Goal: Task Accomplishment & Management: Manage account settings

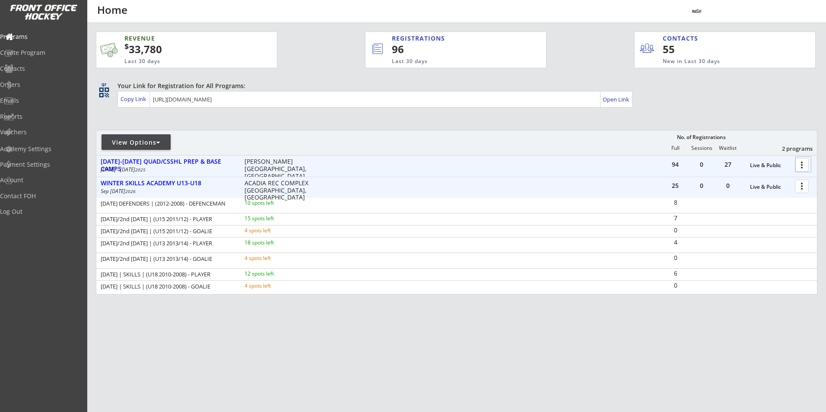
click at [808, 166] on div at bounding box center [803, 164] width 15 height 15
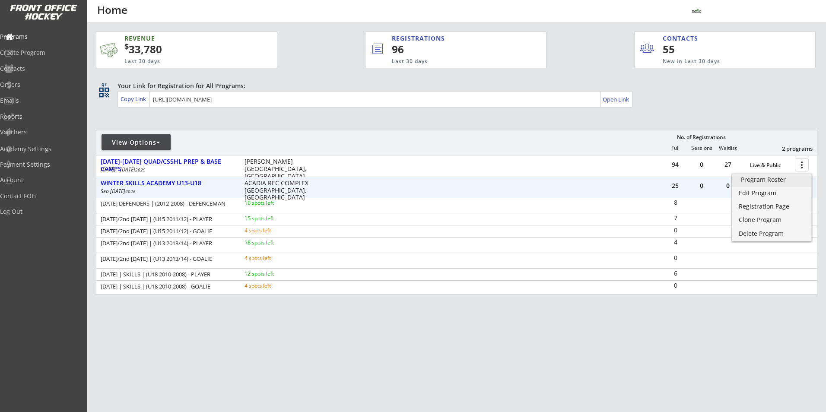
click at [788, 180] on div "Program Roster" at bounding box center [772, 180] width 62 height 6
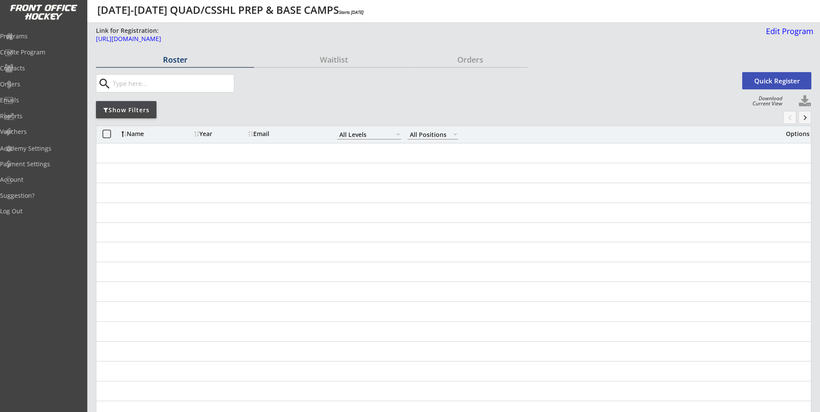
select select ""All Levels""
select select ""All Positions""
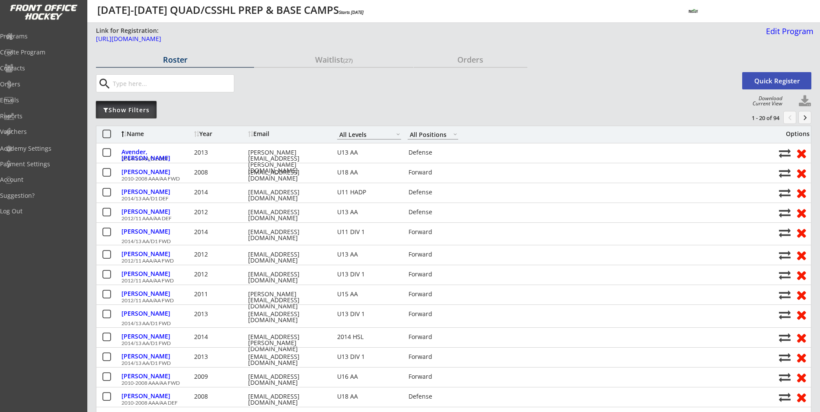
click at [132, 111] on div "Show Filters" at bounding box center [126, 110] width 61 height 9
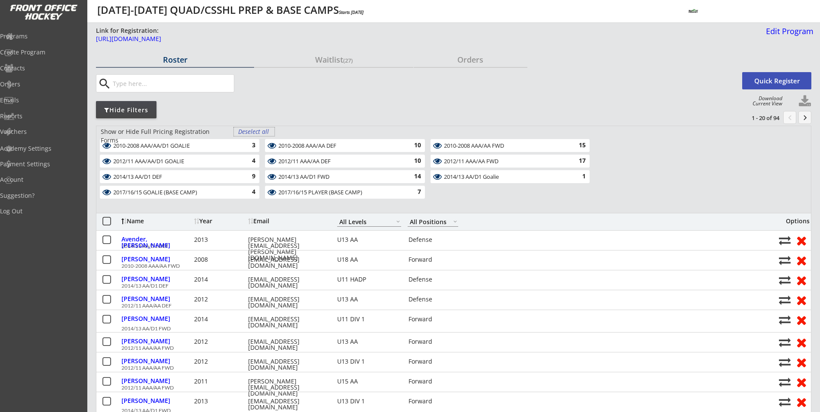
click at [253, 132] on div "Deselect all" at bounding box center [254, 131] width 32 height 9
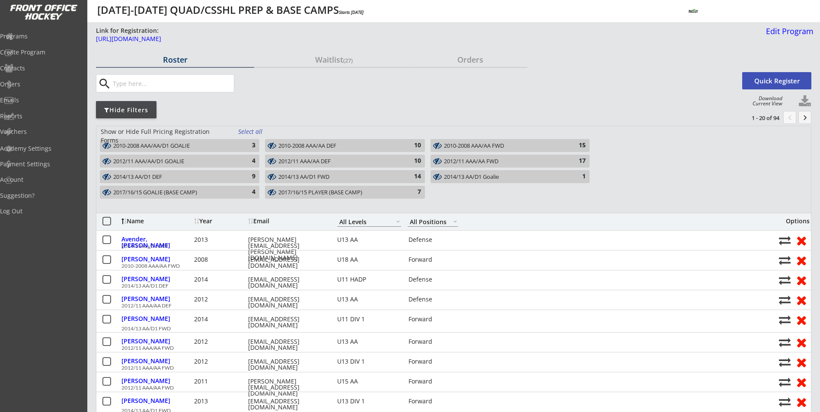
click at [314, 163] on div "2012/11 AAA/AA DEF" at bounding box center [339, 161] width 123 height 7
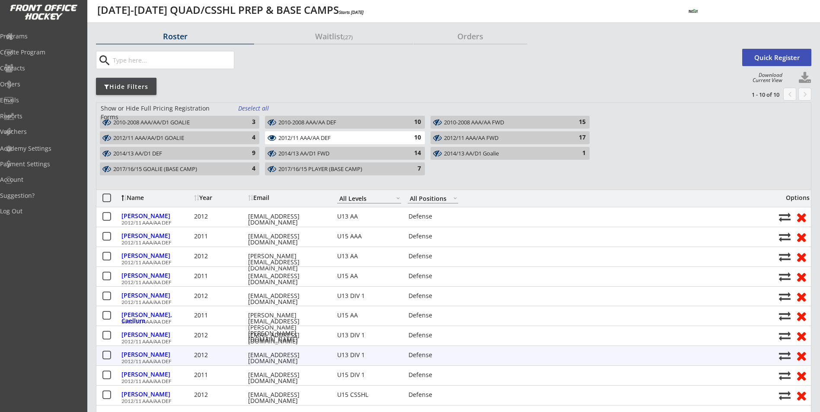
scroll to position [43, 0]
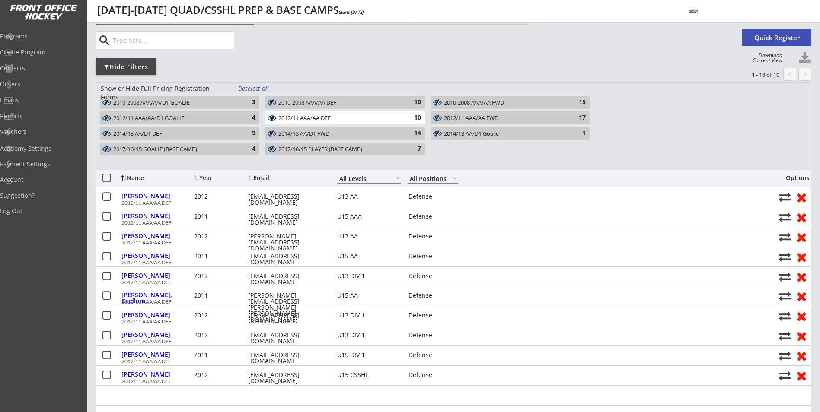
click at [352, 121] on div "2012/11 AAA/AA DEF" at bounding box center [339, 118] width 123 height 7
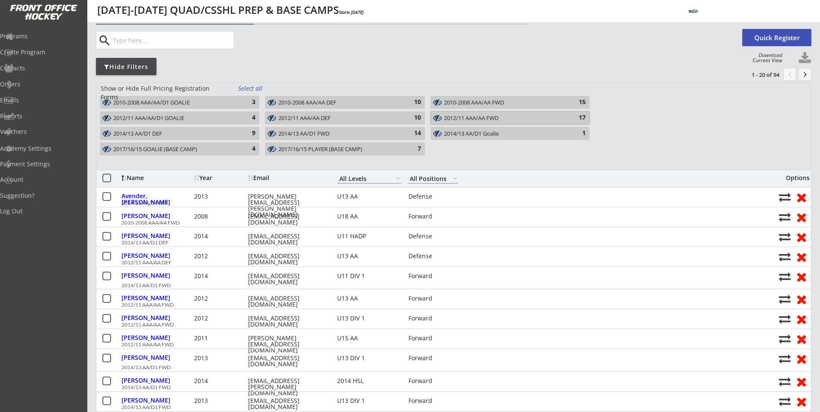
click at [472, 120] on div "2012/11 AAA/AA FWD" at bounding box center [505, 118] width 122 height 7
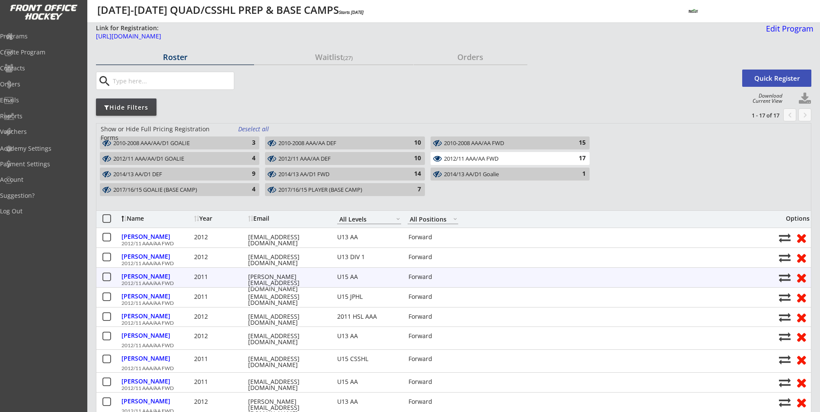
scroll to position [0, 0]
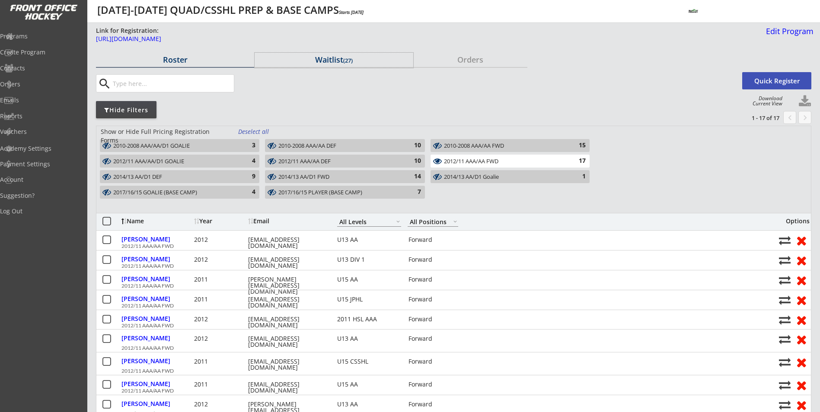
click at [310, 63] on div "Waitlist (27)" at bounding box center [334, 60] width 158 height 8
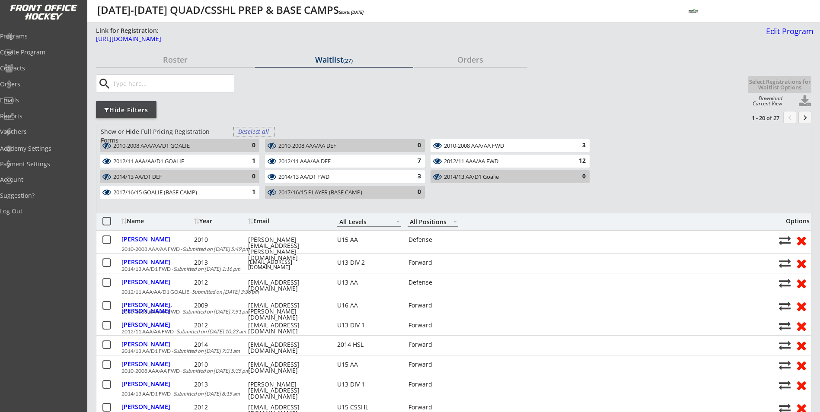
click at [250, 132] on div "Deselect all" at bounding box center [254, 131] width 32 height 9
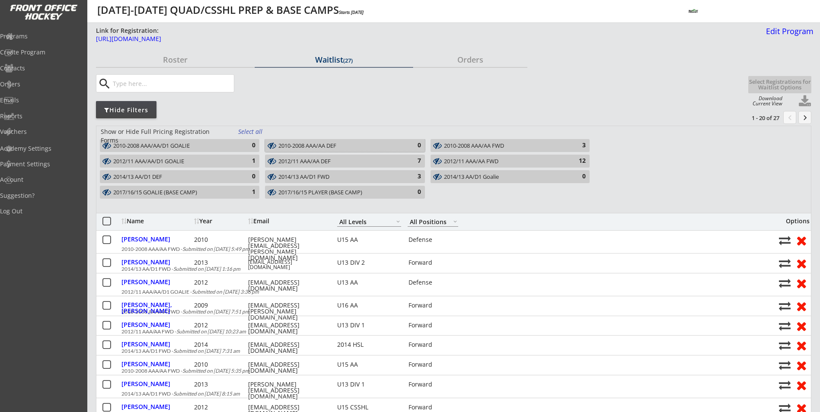
click at [321, 150] on div "2010-2008 AAA/AA DEF 0" at bounding box center [344, 145] width 159 height 13
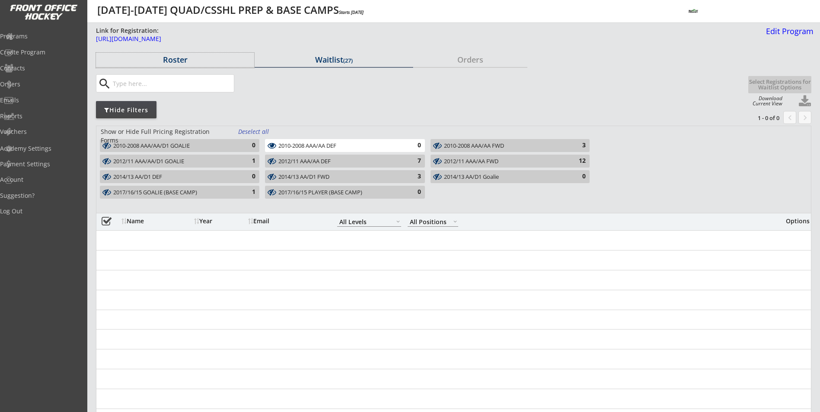
click at [180, 57] on div "Roster" at bounding box center [175, 60] width 158 height 8
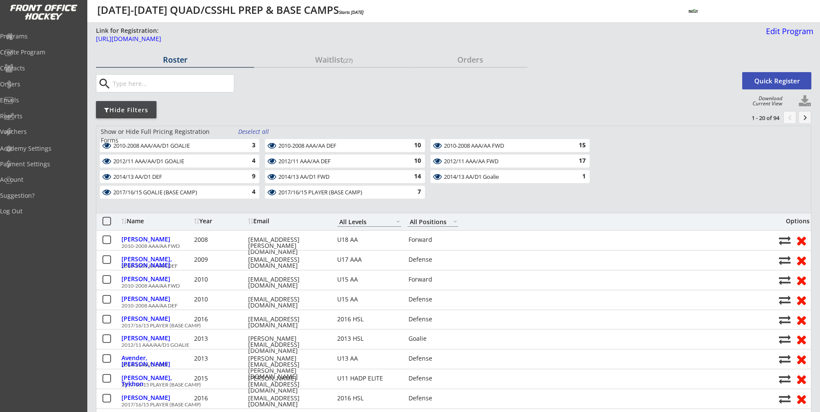
click at [323, 143] on div "2010-2008 AAA/AA DEF" at bounding box center [339, 146] width 123 height 7
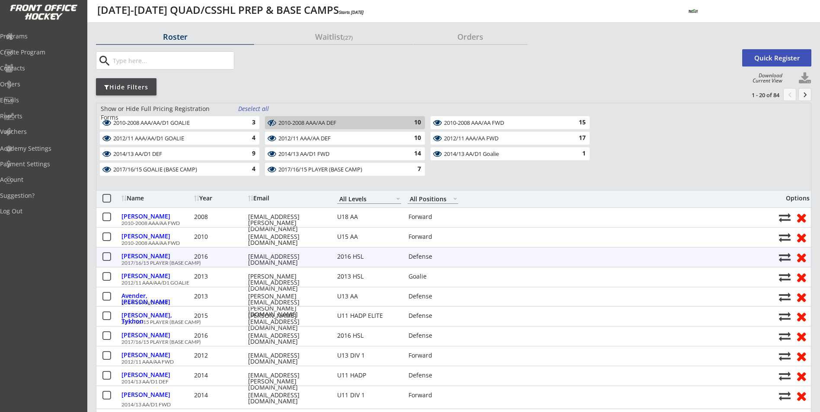
scroll to position [43, 0]
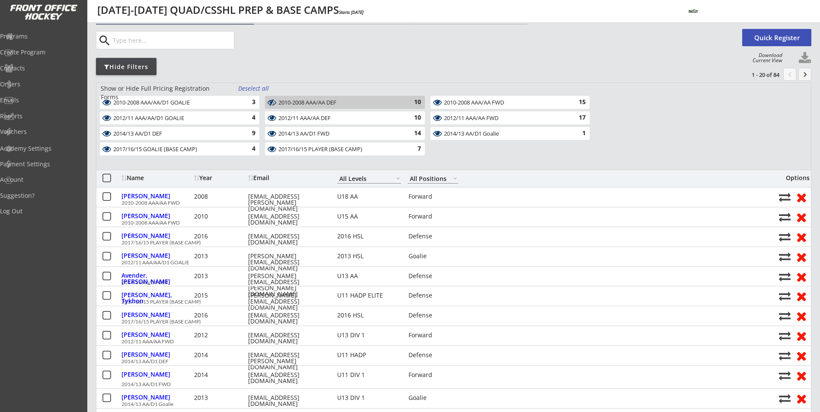
click at [247, 88] on div "Deselect all" at bounding box center [254, 88] width 32 height 9
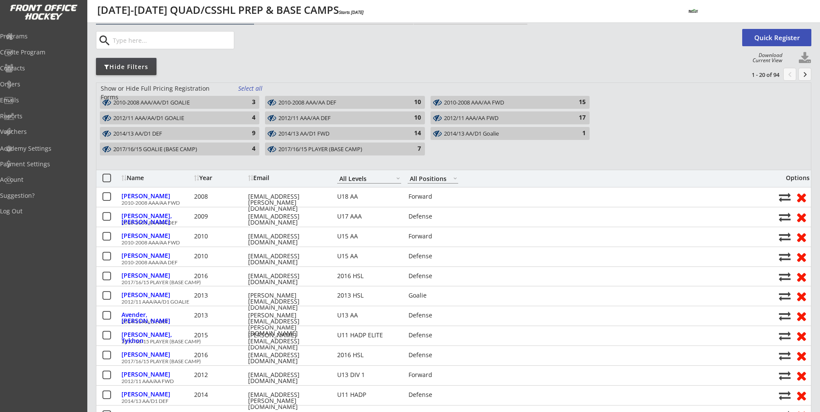
click at [302, 103] on div "2010-2008 AAA/AA DEF" at bounding box center [339, 102] width 123 height 7
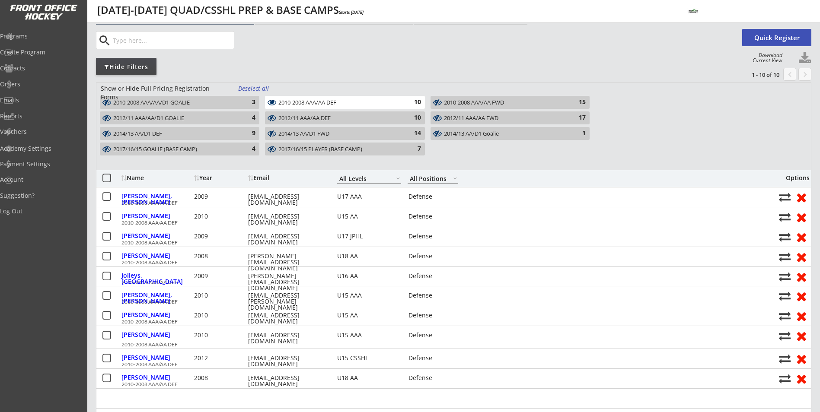
drag, startPoint x: 341, startPoint y: 102, endPoint x: 348, endPoint y: 102, distance: 6.5
click at [344, 102] on div "2010-2008 AAA/AA DEF" at bounding box center [339, 102] width 123 height 7
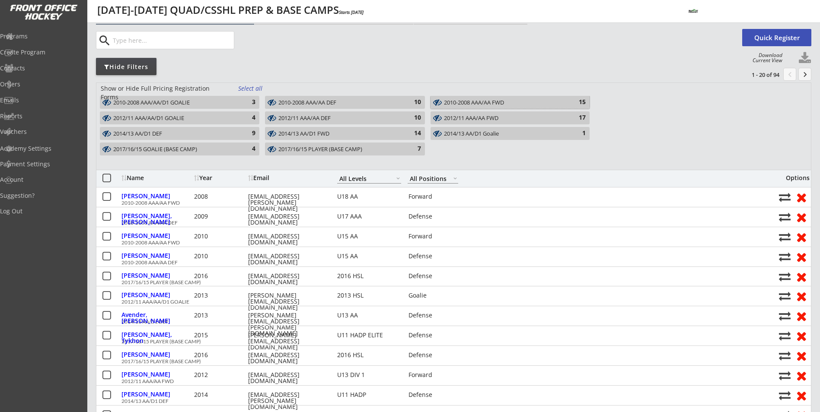
click at [505, 106] on div "2010-2008 AAA/AA FWD" at bounding box center [505, 103] width 122 height 8
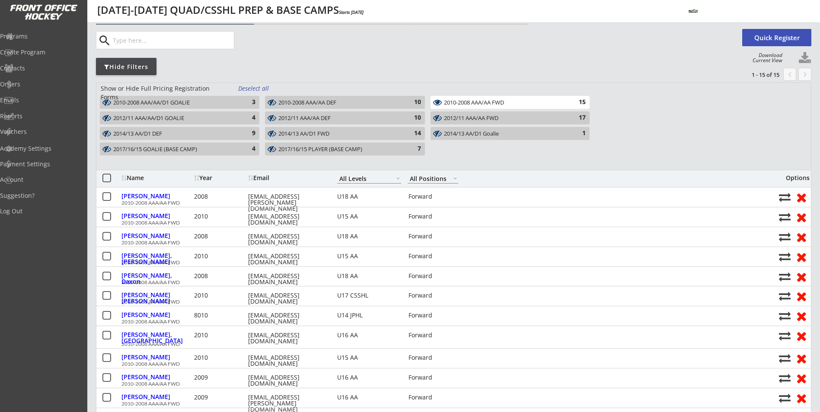
click at [510, 104] on div "2010-2008 AAA/AA FWD" at bounding box center [505, 102] width 122 height 7
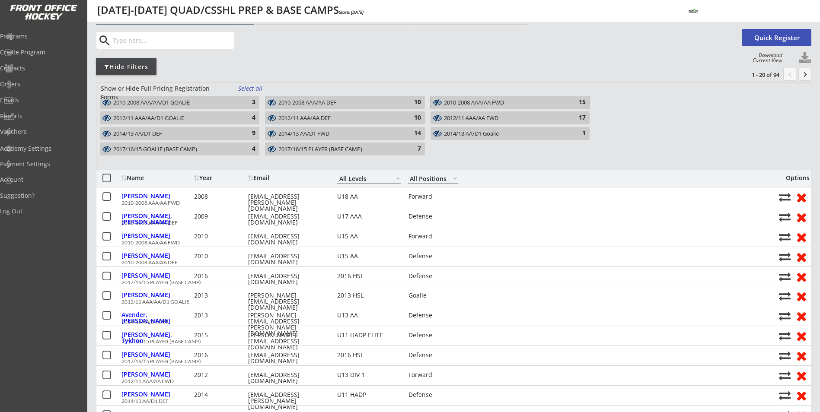
click at [241, 86] on div "Select all" at bounding box center [254, 88] width 32 height 9
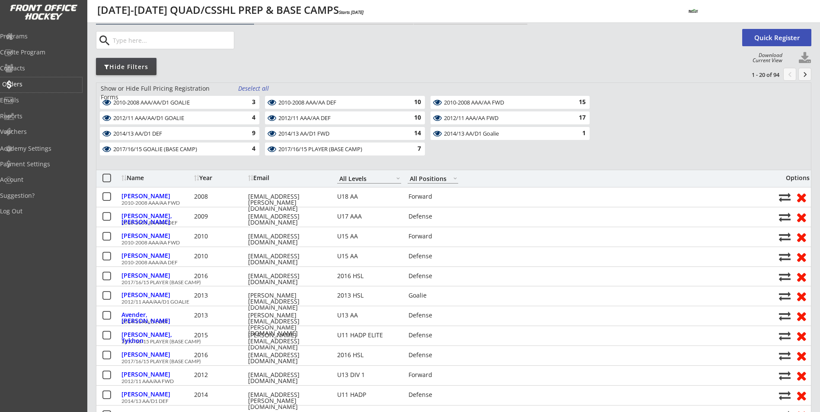
click at [30, 87] on div "Orders" at bounding box center [41, 84] width 78 height 6
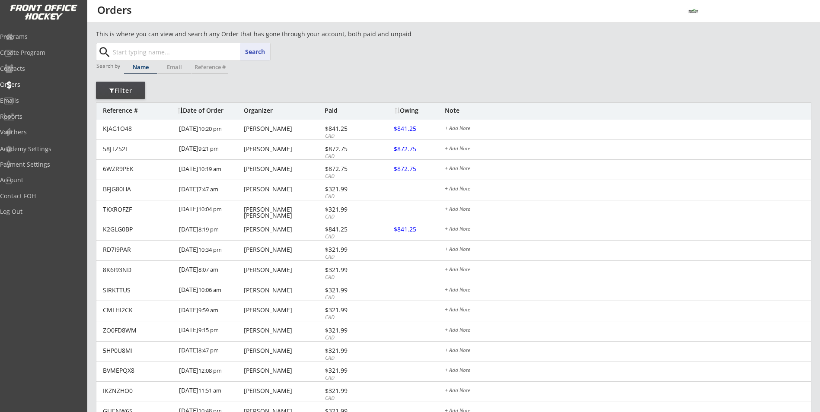
paste input "Hani Kassem"
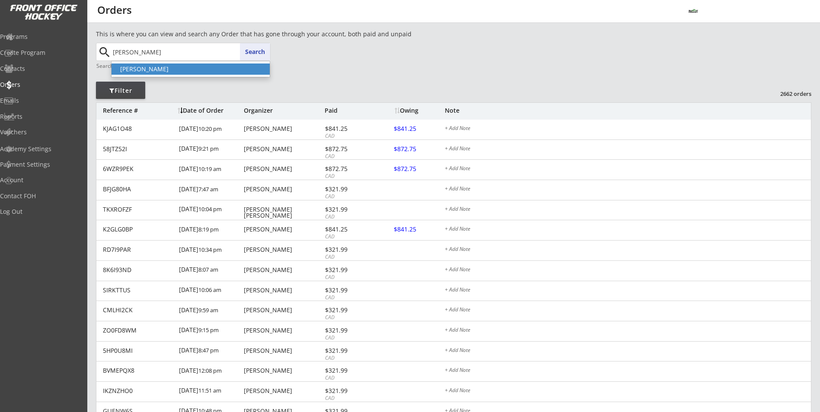
click at [225, 71] on p "Hani Kassem" at bounding box center [191, 69] width 158 height 11
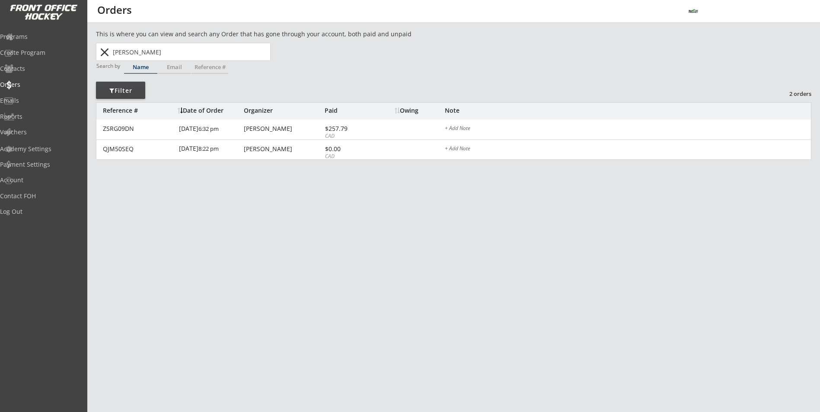
type input "Hani Kassem"
click at [33, 79] on div "Orders" at bounding box center [41, 85] width 82 height 15
click at [105, 48] on button "close" at bounding box center [104, 52] width 14 height 14
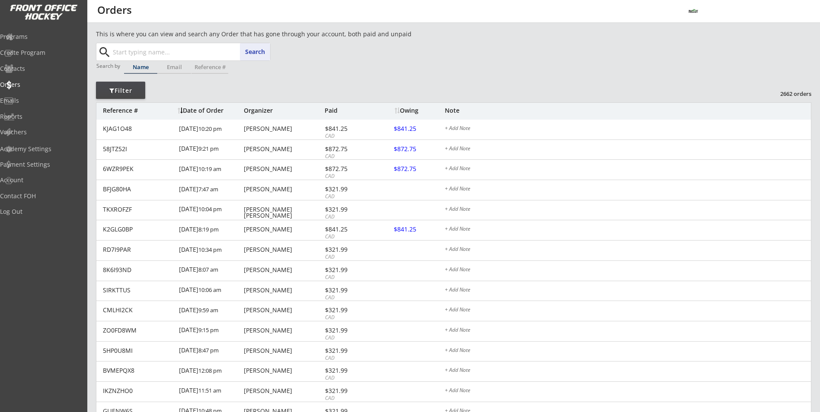
paste input "[EMAIL_ADDRESS][DOMAIN_NAME]"
type input "[EMAIL_ADDRESS][DOMAIN_NAME]"
click at [247, 52] on button "Search" at bounding box center [255, 51] width 30 height 17
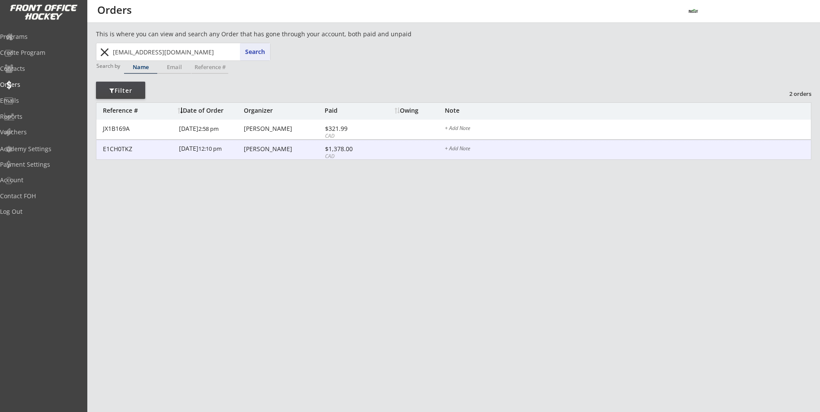
click at [267, 150] on div "Cory Brulotte" at bounding box center [283, 149] width 79 height 6
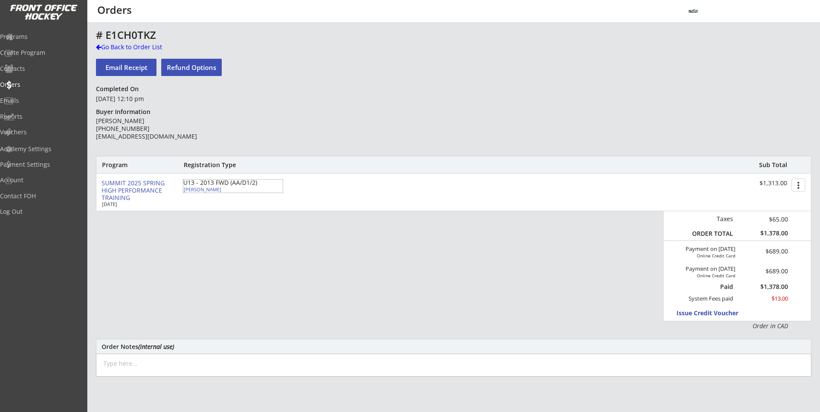
click at [193, 186] on div "U13 - 2013 FWD (AA/D1/2)" at bounding box center [232, 183] width 99 height 6
select select ""Forward""
select select ""U13 DIV 1""
select select ""YL""
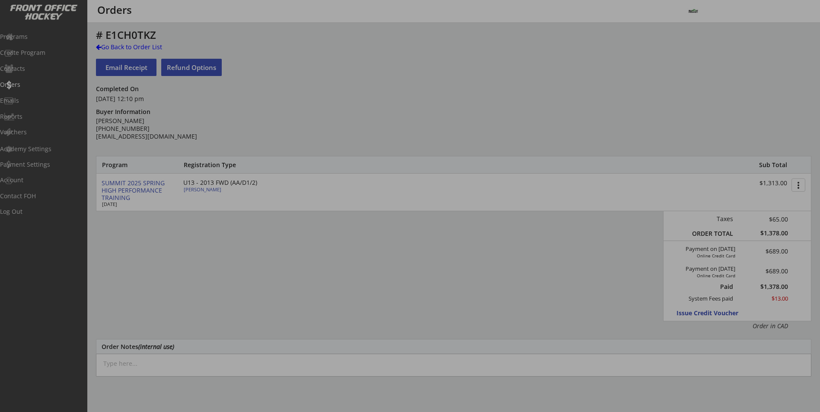
type input "Male"
type input "Glenlake U13 Division 1"
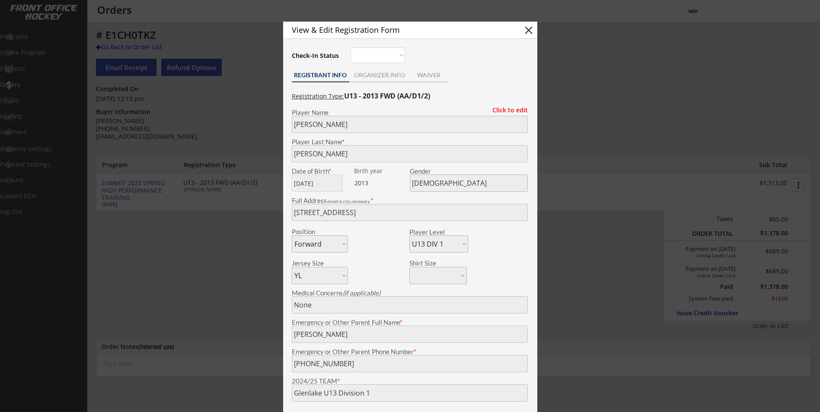
click at [531, 34] on button "close" at bounding box center [528, 30] width 13 height 13
select select ""PLACEHOLDER_1427118222253""
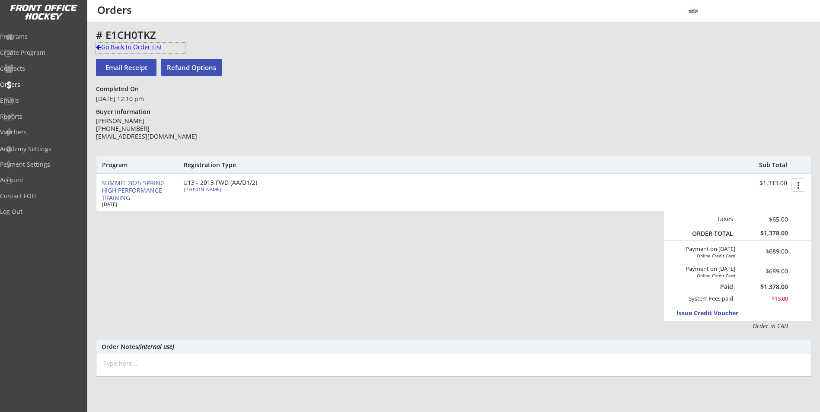
click at [135, 44] on div "Go Back to Order List" at bounding box center [140, 47] width 89 height 9
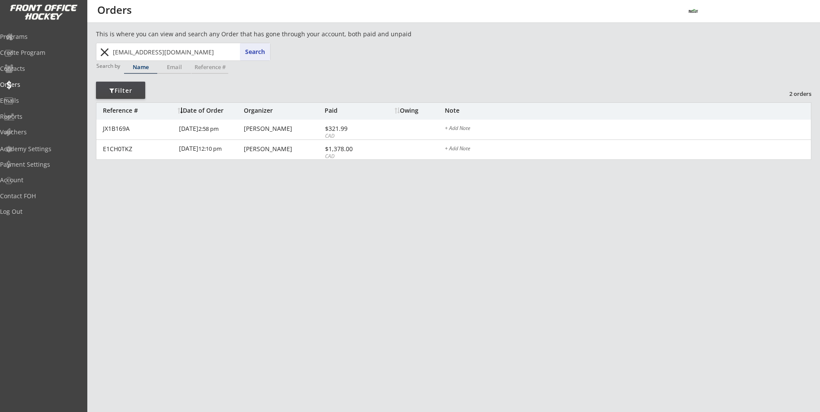
click at [106, 52] on button "close" at bounding box center [104, 52] width 14 height 14
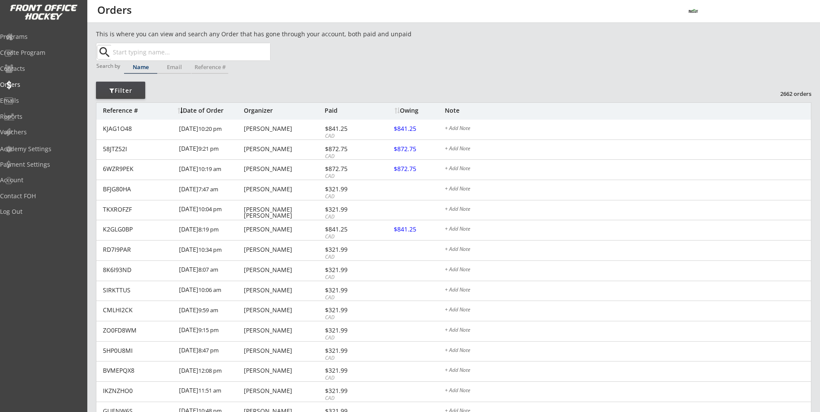
click at [196, 50] on input "text" at bounding box center [190, 51] width 159 height 17
type input "co"
type input "cole Handsaeme"
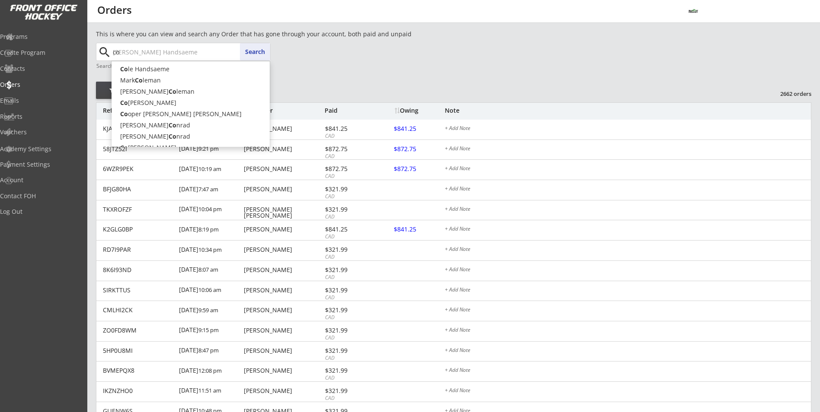
type input "cor"
type input "cory Neufeld"
type input "cory"
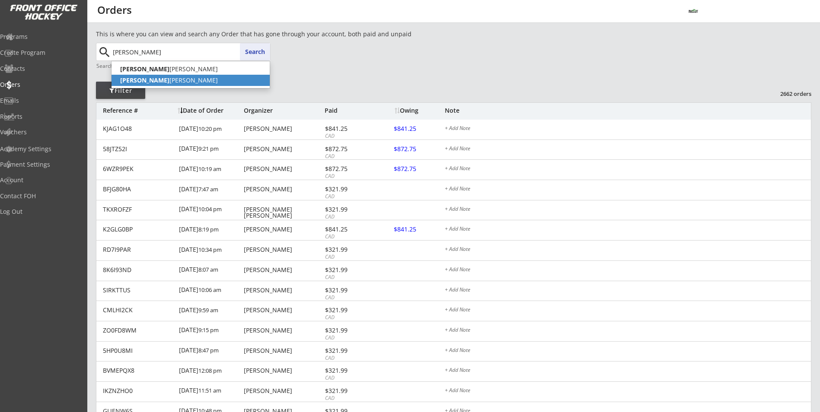
click at [177, 75] on p "Cory Brulotte" at bounding box center [191, 80] width 158 height 11
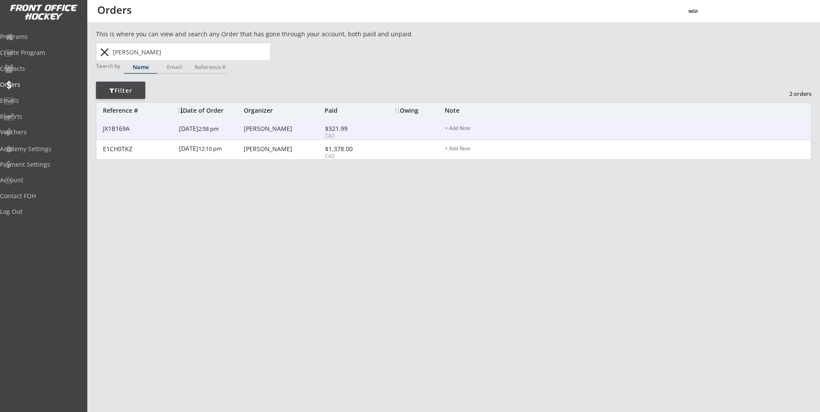
type input "Cory Brulotte"
click at [226, 129] on div "1/20/25 2:58 pm" at bounding box center [210, 129] width 63 height 19
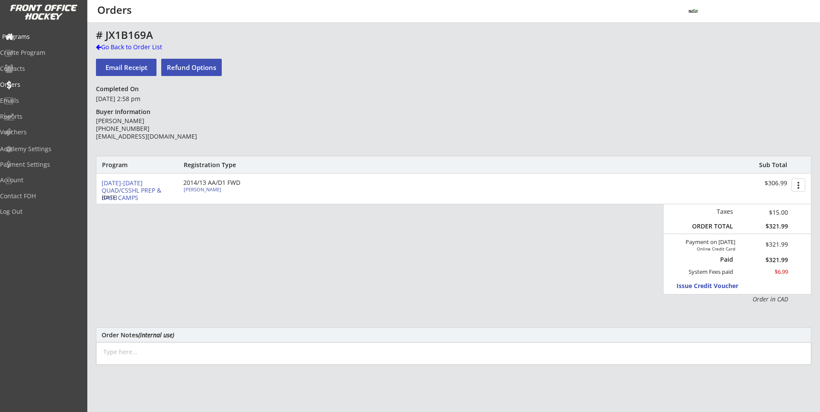
click at [36, 41] on div "Programs" at bounding box center [41, 37] width 82 height 15
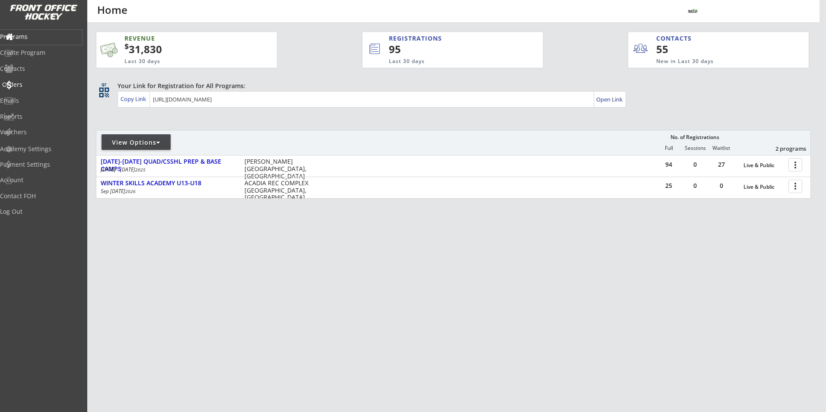
click at [44, 86] on div "Orders" at bounding box center [41, 85] width 78 height 6
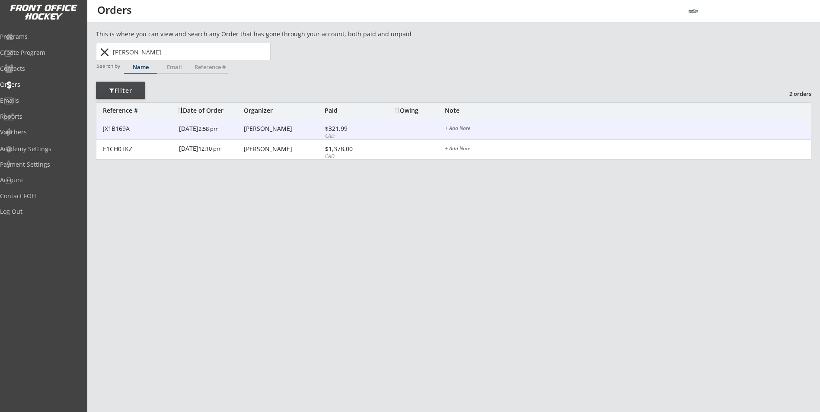
click at [295, 135] on div "JX1B169A 1/20/25 2:58 pm Cory Brulotte $321.99 CAD $841.25 + Add Note" at bounding box center [453, 130] width 714 height 20
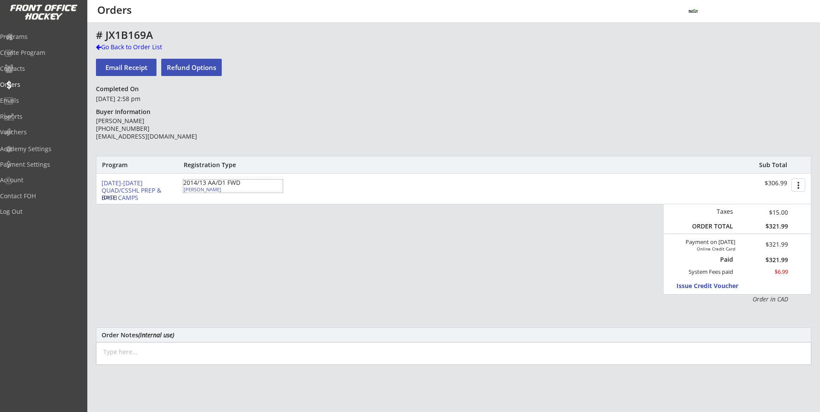
click at [210, 188] on div "Félix Brulotte" at bounding box center [232, 189] width 96 height 5
type input "Félix"
type input "Brulotte"
type input "01/08/2013"
type input "Male"
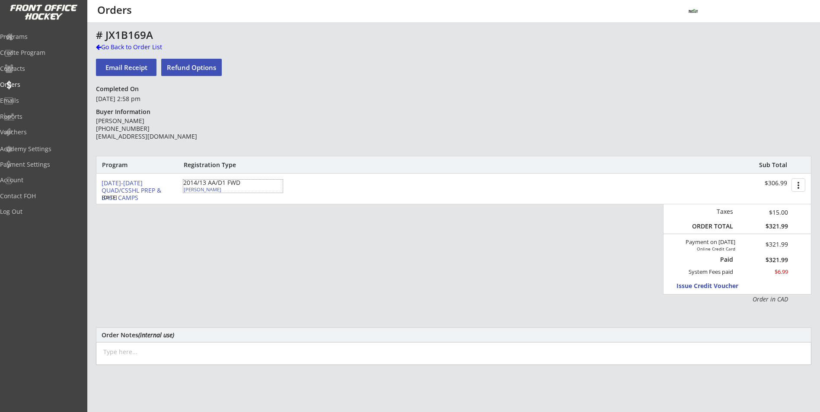
type input "23 Dieppe Drive SW, Calgary, AB T3E 7L5, Canada"
select select ""Forward""
select select ""U13 DIV 1""
type input "Michele Danis"
type input "(403) 710-1217"
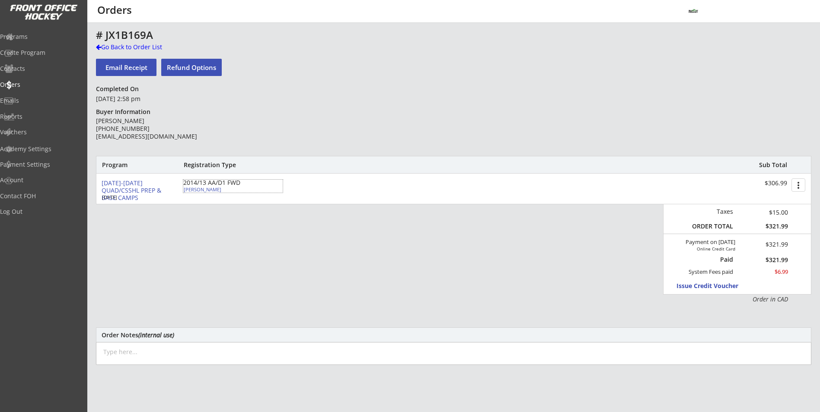
type input "U13 Glenlake 1"
select select ""U13 DIV 1""
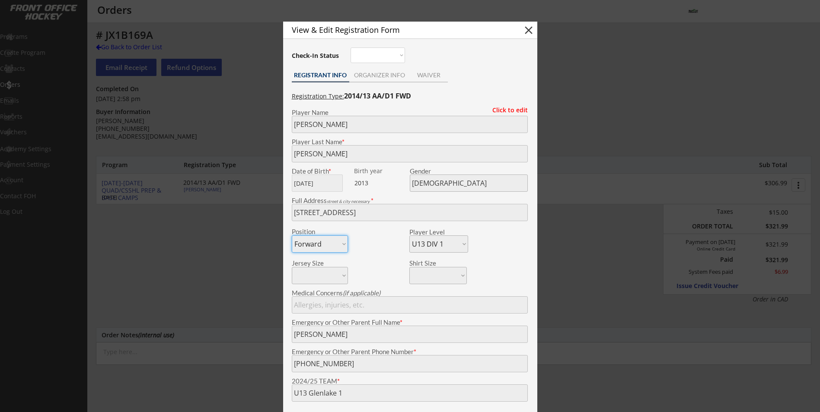
scroll to position [43, 0]
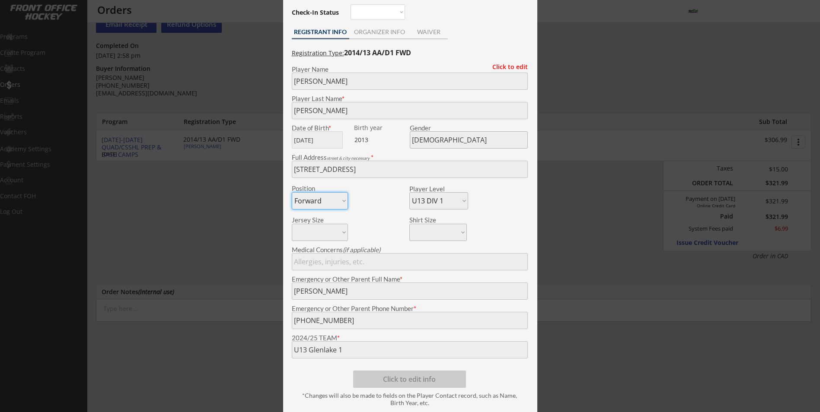
click at [238, 237] on div at bounding box center [410, 206] width 820 height 412
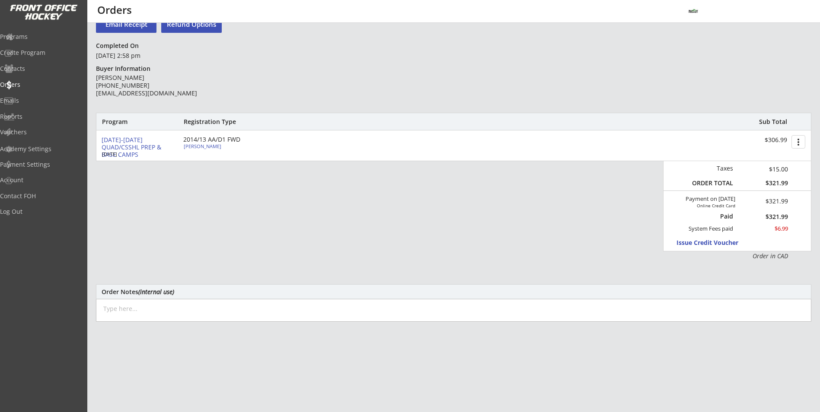
click at [190, 31] on button "Refund Options" at bounding box center [191, 24] width 61 height 17
select select ""No""
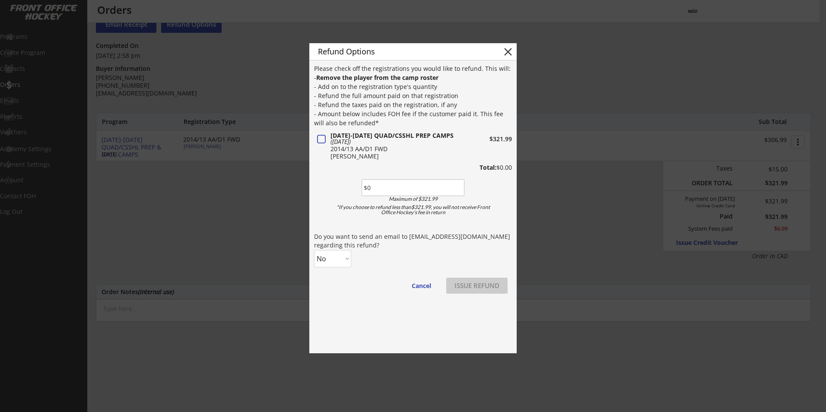
click at [321, 140] on button at bounding box center [321, 139] width 11 height 11
type input "$321.99"
click at [474, 287] on button "ISSUE REFUND" at bounding box center [476, 286] width 61 height 16
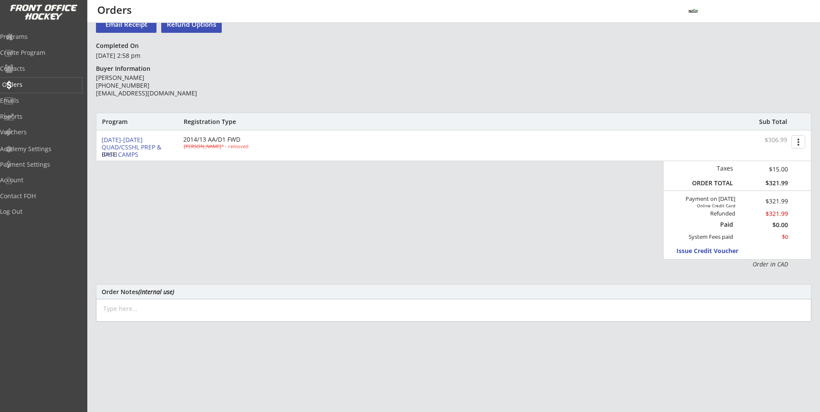
click at [27, 83] on div "Orders" at bounding box center [41, 85] width 78 height 6
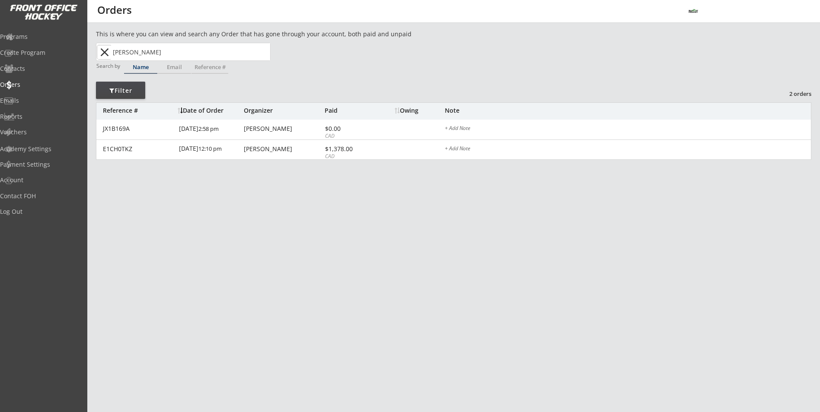
click at [106, 49] on button "close" at bounding box center [104, 52] width 14 height 14
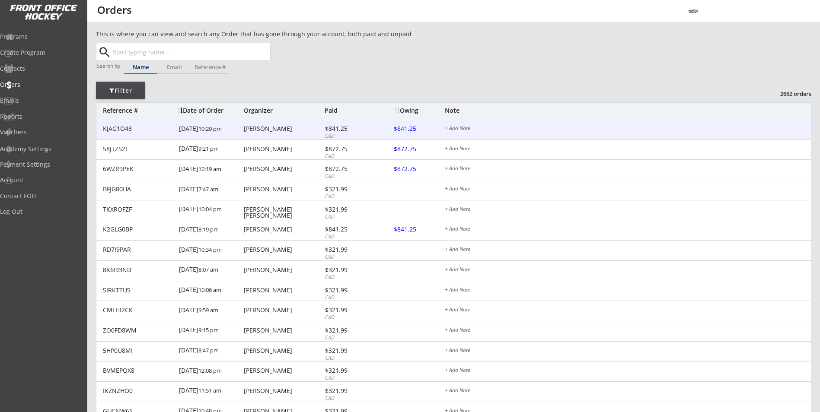
click at [284, 134] on div "KJAG1O48 8/15/25 10:20 pm Jenny Hilton $841.25 CAD $841.25 + Add Note" at bounding box center [453, 130] width 714 height 20
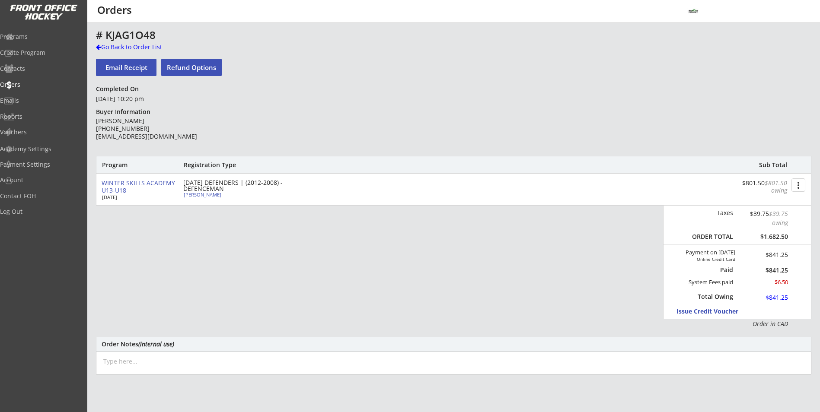
click at [205, 192] on div "MONDAY DEFENDERS | (2012-2008) - DEFENCEMAN" at bounding box center [232, 186] width 99 height 12
select select ""Defense""
select select ""U15 DIV 2""
select select ""AXL""
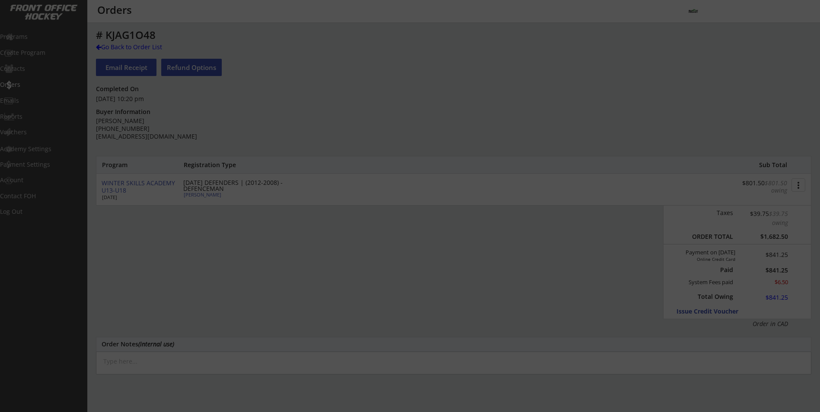
type input "Male"
type input "CBHA U15AA Hawks"
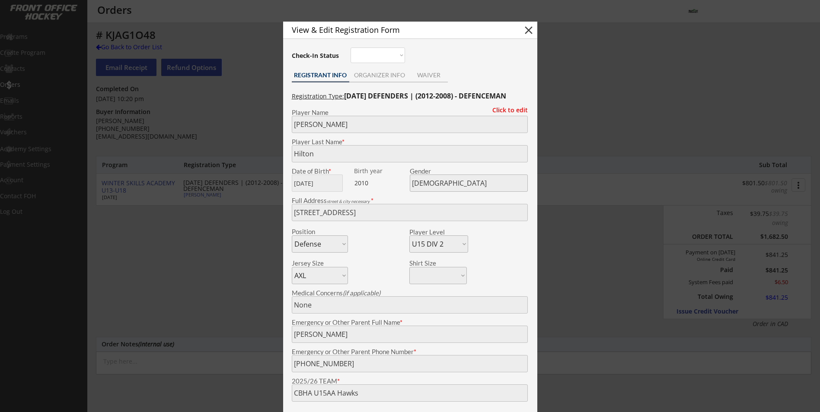
click at [206, 193] on div at bounding box center [410, 206] width 820 height 412
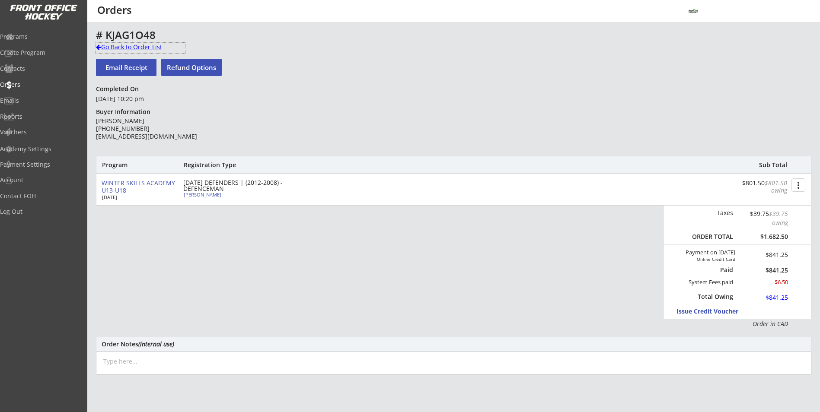
click at [149, 50] on div "Go Back to Order List" at bounding box center [140, 47] width 89 height 9
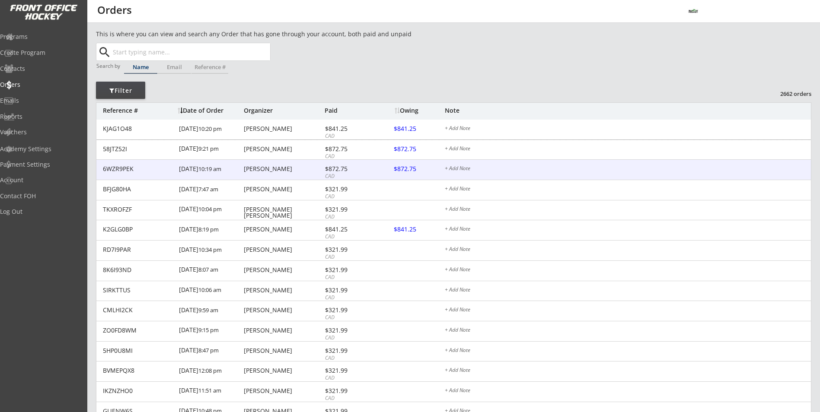
drag, startPoint x: 228, startPoint y: 152, endPoint x: 227, endPoint y: 165, distance: 13.4
click at [227, 165] on div "KJAG1O48 8/15/25 10:20 pm Jenny Hilton $841.25 CAD $841.25 + Add Note 58JTZ52I …" at bounding box center [453, 402] width 714 height 564
drag, startPoint x: 227, startPoint y: 165, endPoint x: 258, endPoint y: 227, distance: 69.2
click at [258, 227] on div "Chris Sorensen" at bounding box center [283, 229] width 79 height 6
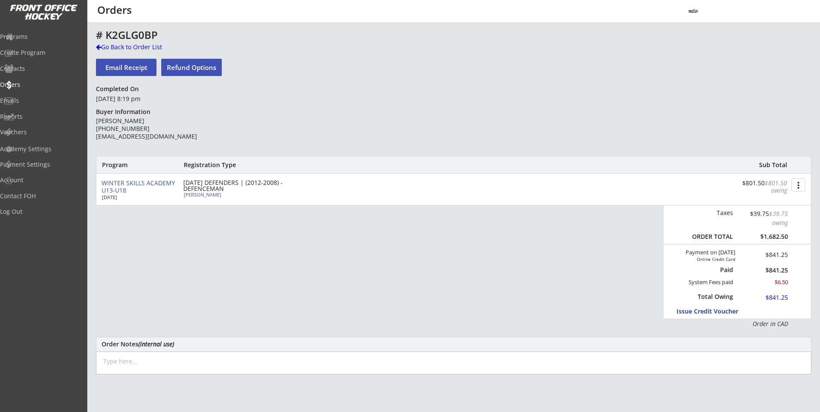
click at [219, 197] on div "Murphy Sorensen" at bounding box center [232, 194] width 96 height 5
type input "Murphy"
type input "Sorensen"
type input "04/06/2011"
type input "Male"
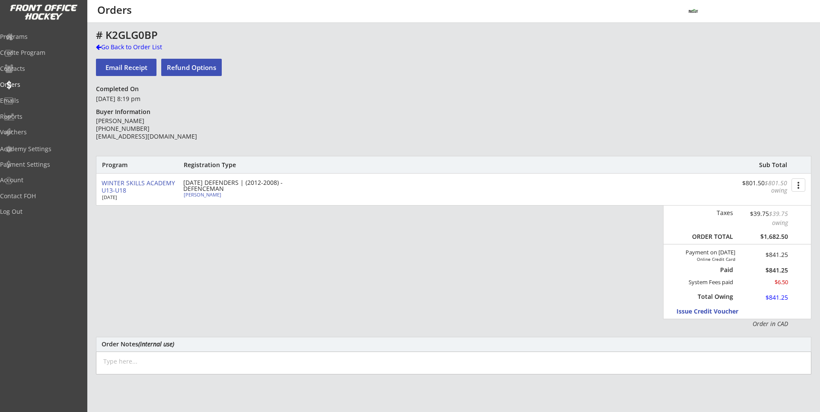
type input "56 Auburn Sound Ct SE, Calgary, AB T3M 0G5, Canada"
select select ""Defense""
select select ""U15 AA""
select select ""YXL""
type input "None"
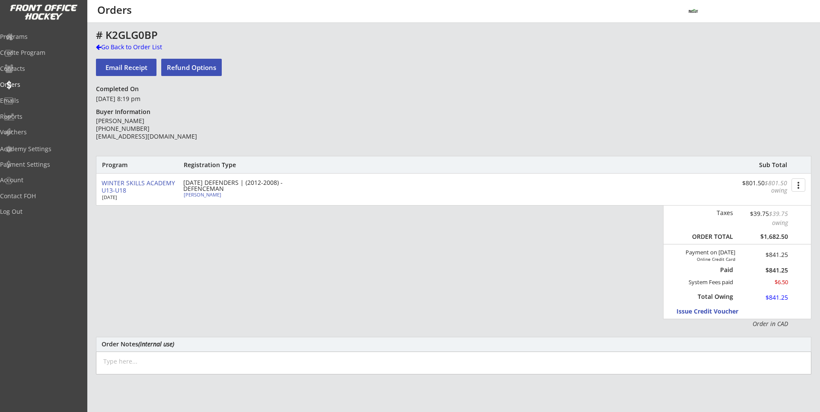
type input "Joely Sorensen"
type input "(403) 689-7190"
type input "TBD"
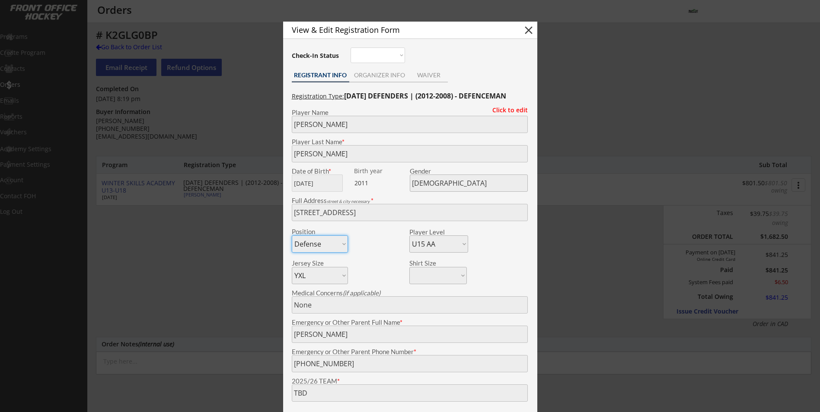
click at [204, 239] on div at bounding box center [410, 206] width 820 height 412
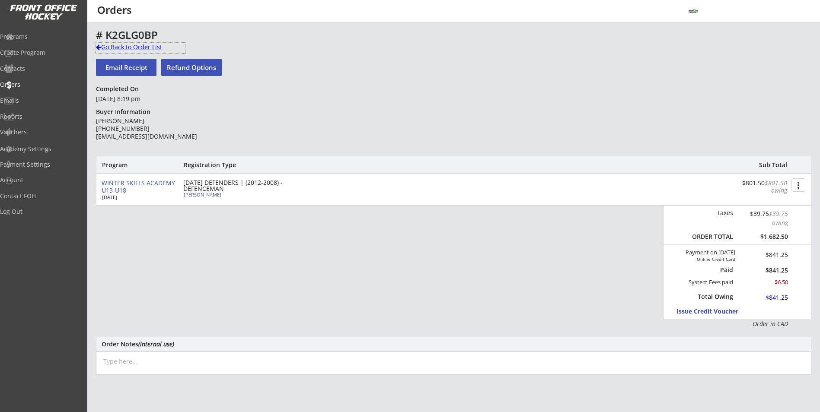
click at [135, 46] on div "Go Back to Order List" at bounding box center [140, 47] width 89 height 9
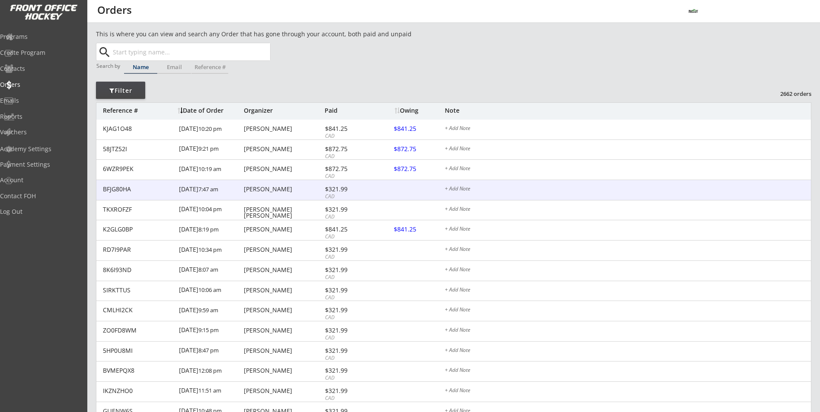
click at [234, 185] on div "8/15/25 7:47 am" at bounding box center [210, 189] width 63 height 19
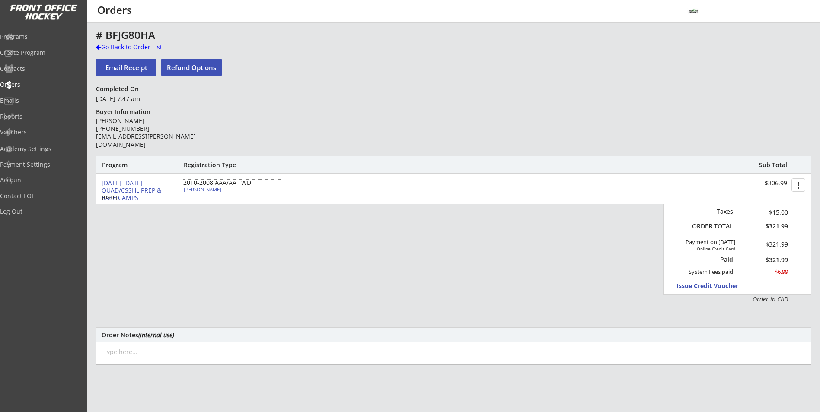
click at [192, 190] on div "Gabriel Haile" at bounding box center [232, 189] width 96 height 5
type input "Gabriel"
type input "Haile"
type input "03/09/2008"
type input "Male"
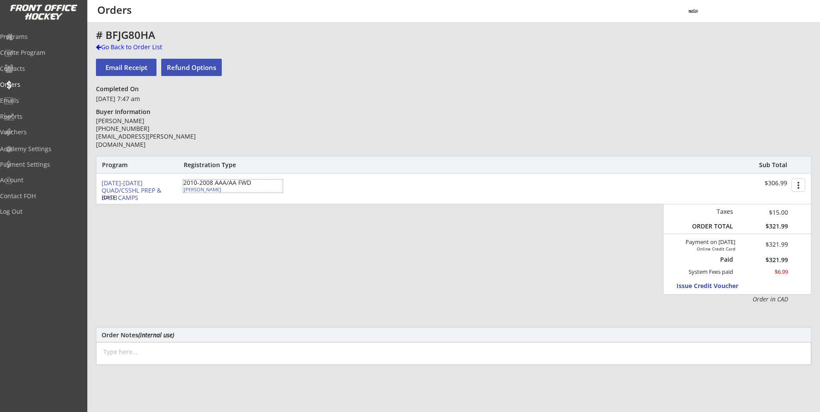
type input "125 Panatella Ct NW, Calgary, AB T3K 5X9, Canada"
select select ""Forward""
select select ""U18 AA""
type input "Allison Howse"
type input "(403) 880-2131"
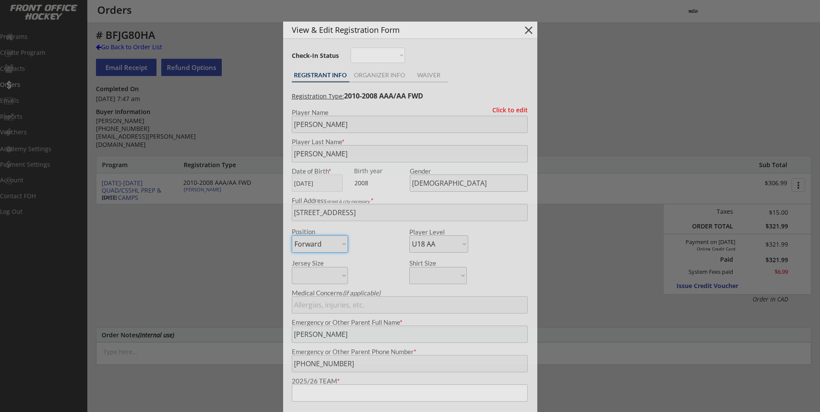
type input "U18AA Calgary Northstars"
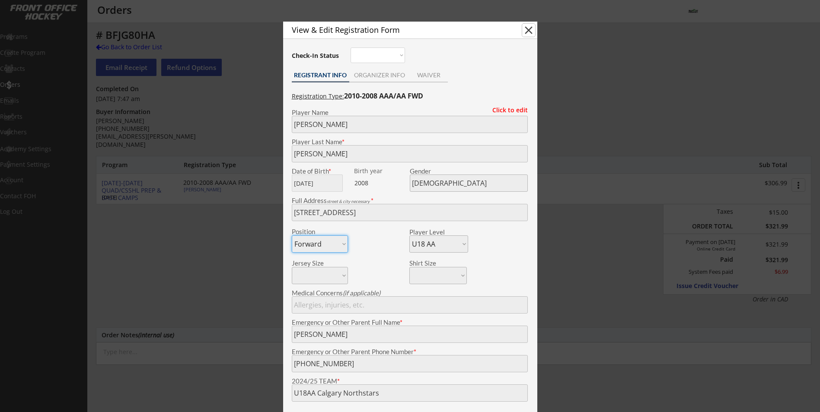
click at [522, 35] on button "close" at bounding box center [528, 30] width 13 height 13
select select ""PLACEHOLDER_1427118222253""
